Goal: Use online tool/utility: Utilize a website feature to perform a specific function

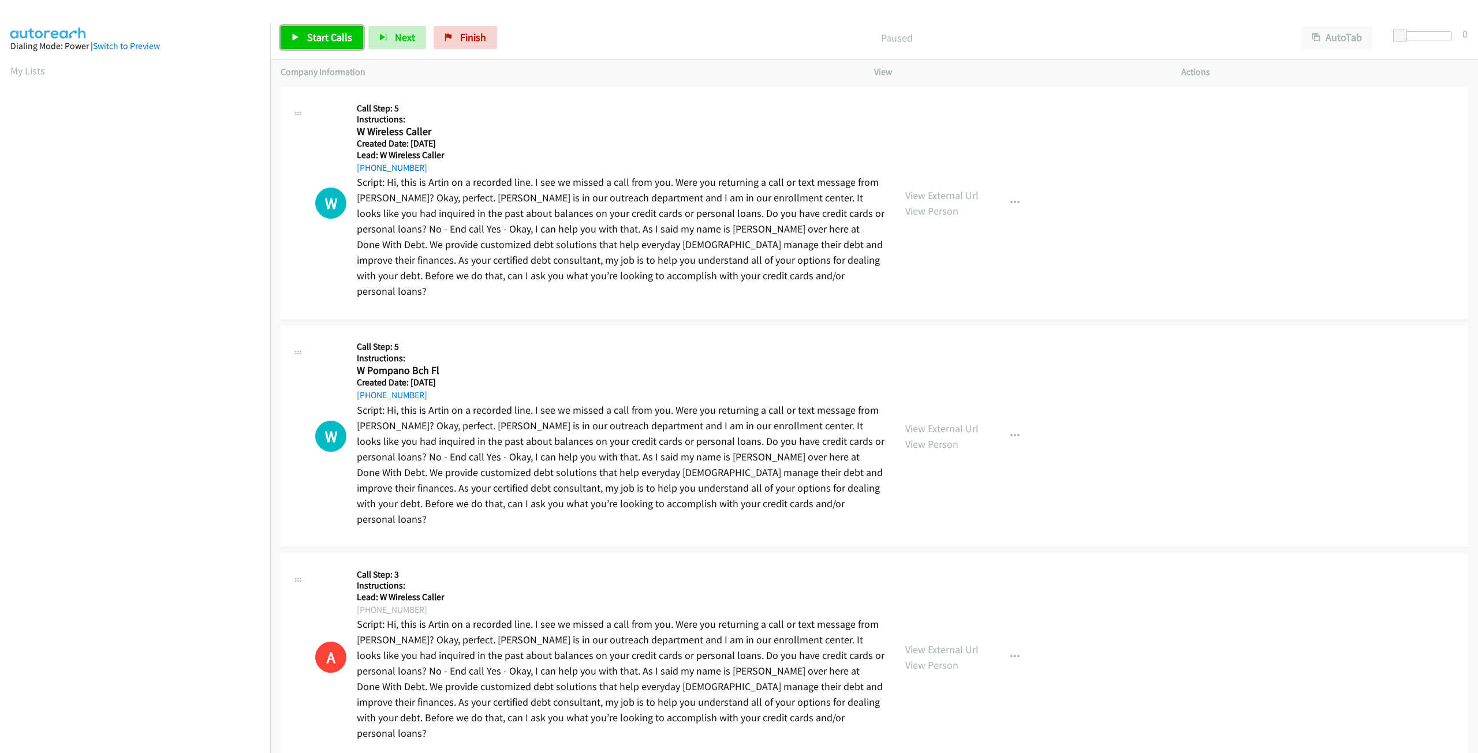
click at [335, 42] on span "Start Calls" at bounding box center [329, 37] width 45 height 13
click at [306, 36] on link "Pause" at bounding box center [313, 37] width 64 height 23
drag, startPoint x: 324, startPoint y: 34, endPoint x: 316, endPoint y: 33, distance: 8.7
click at [324, 33] on span "Start Calls" at bounding box center [329, 37] width 45 height 13
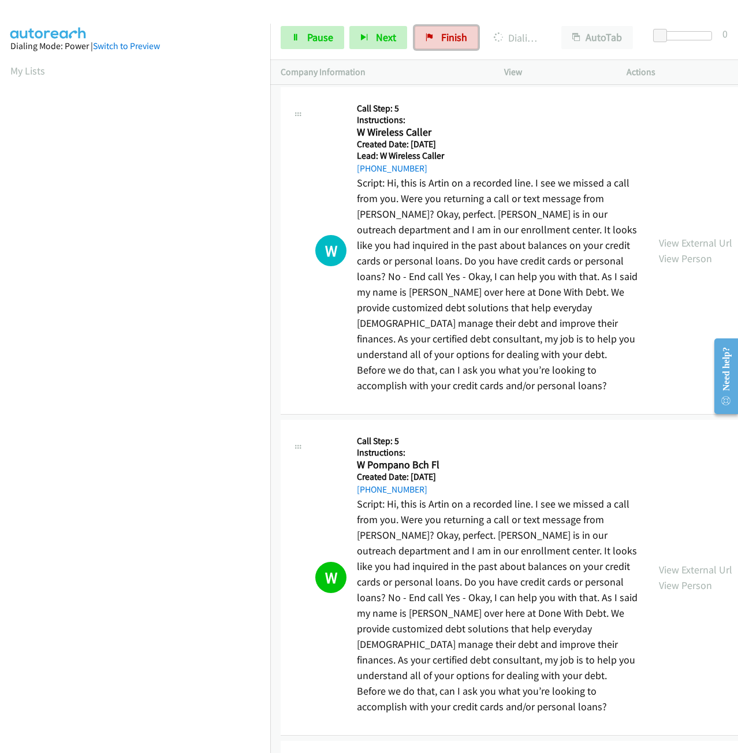
drag, startPoint x: 453, startPoint y: 37, endPoint x: 423, endPoint y: 69, distance: 43.3
click at [453, 37] on span "Finish" at bounding box center [454, 37] width 26 height 13
